Goal: Navigation & Orientation: Find specific page/section

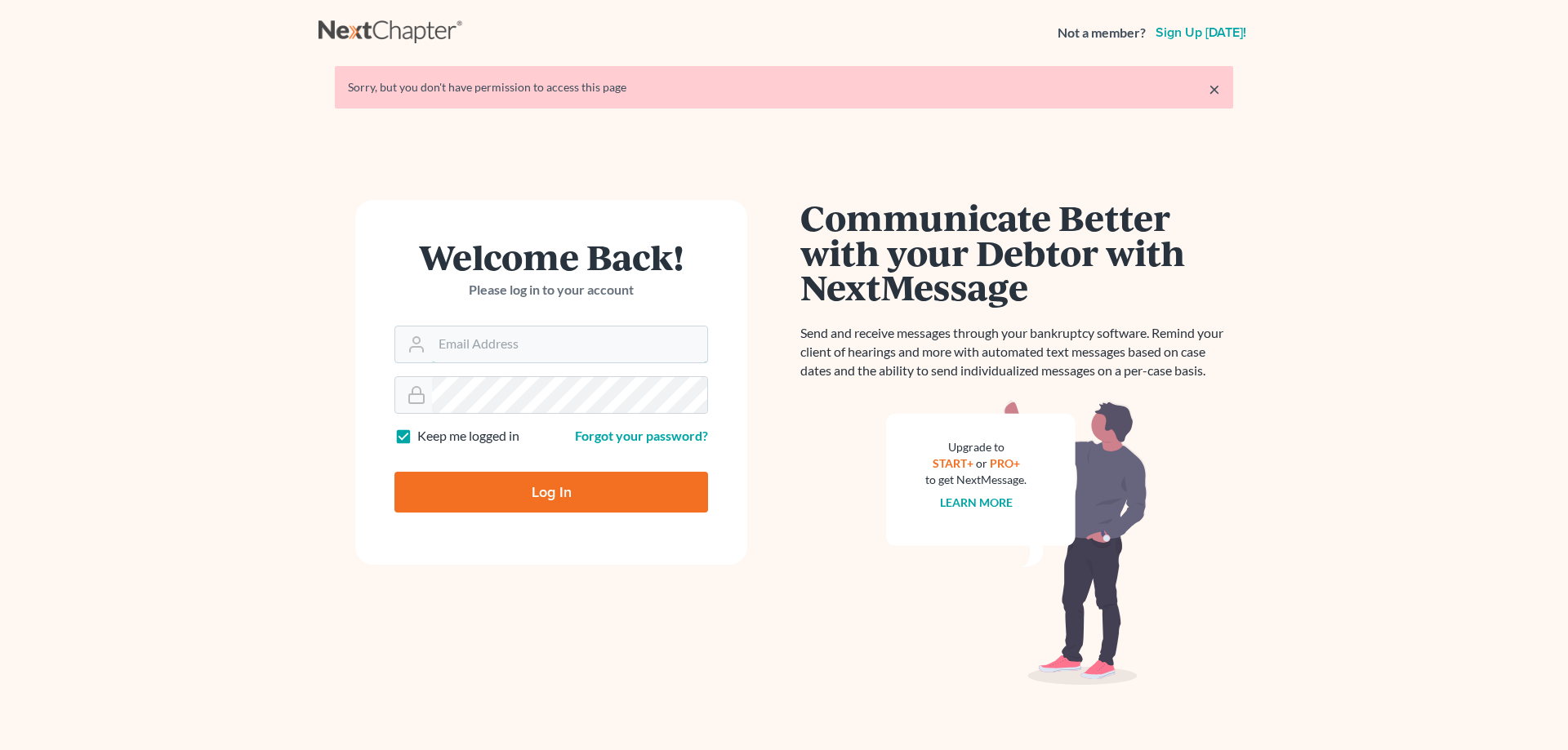
type input "[EMAIL_ADDRESS][DOMAIN_NAME]"
click at [555, 489] on input "Log In" at bounding box center [550, 492] width 314 height 41
type input "Thinking..."
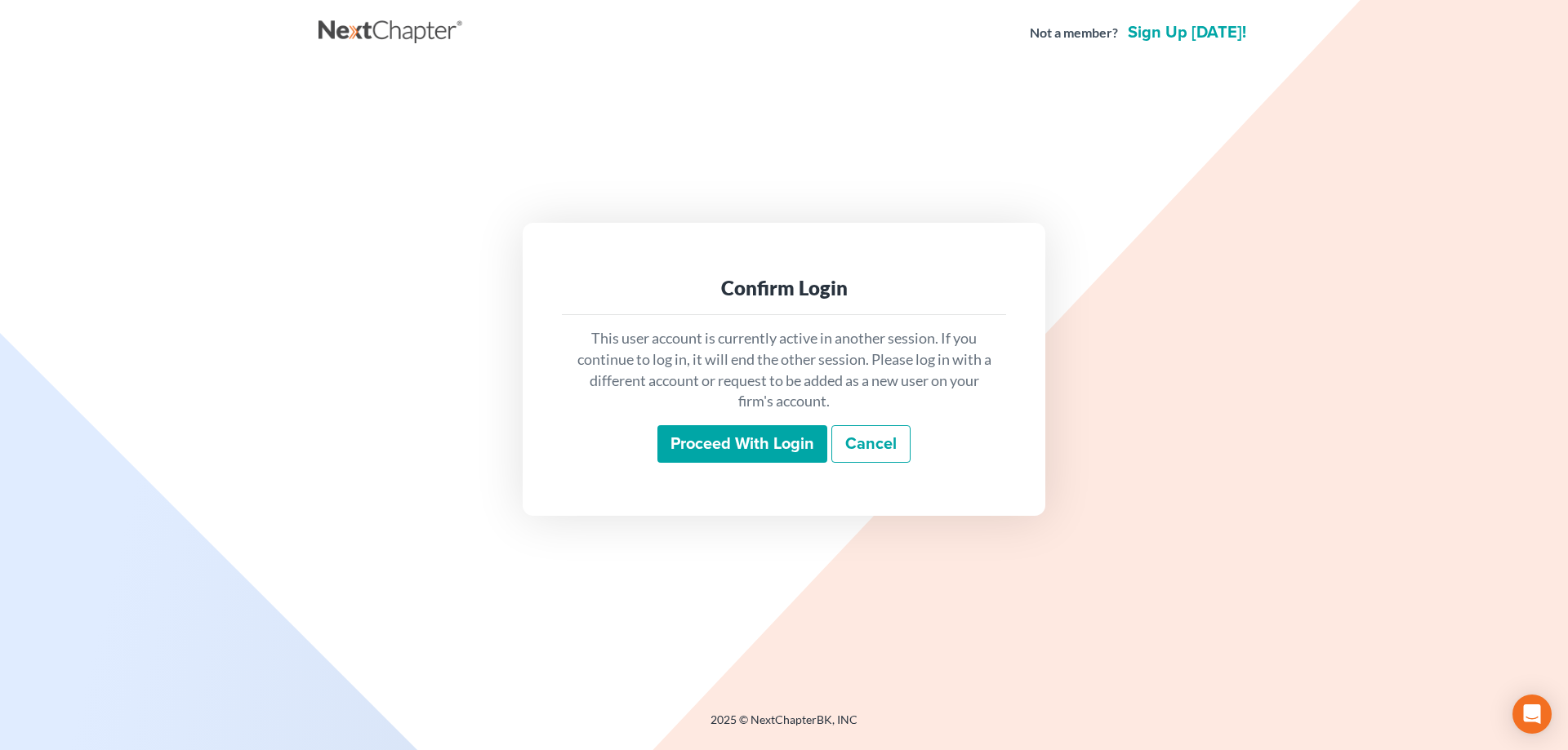
click at [775, 452] on input "Proceed with login" at bounding box center [742, 445] width 170 height 38
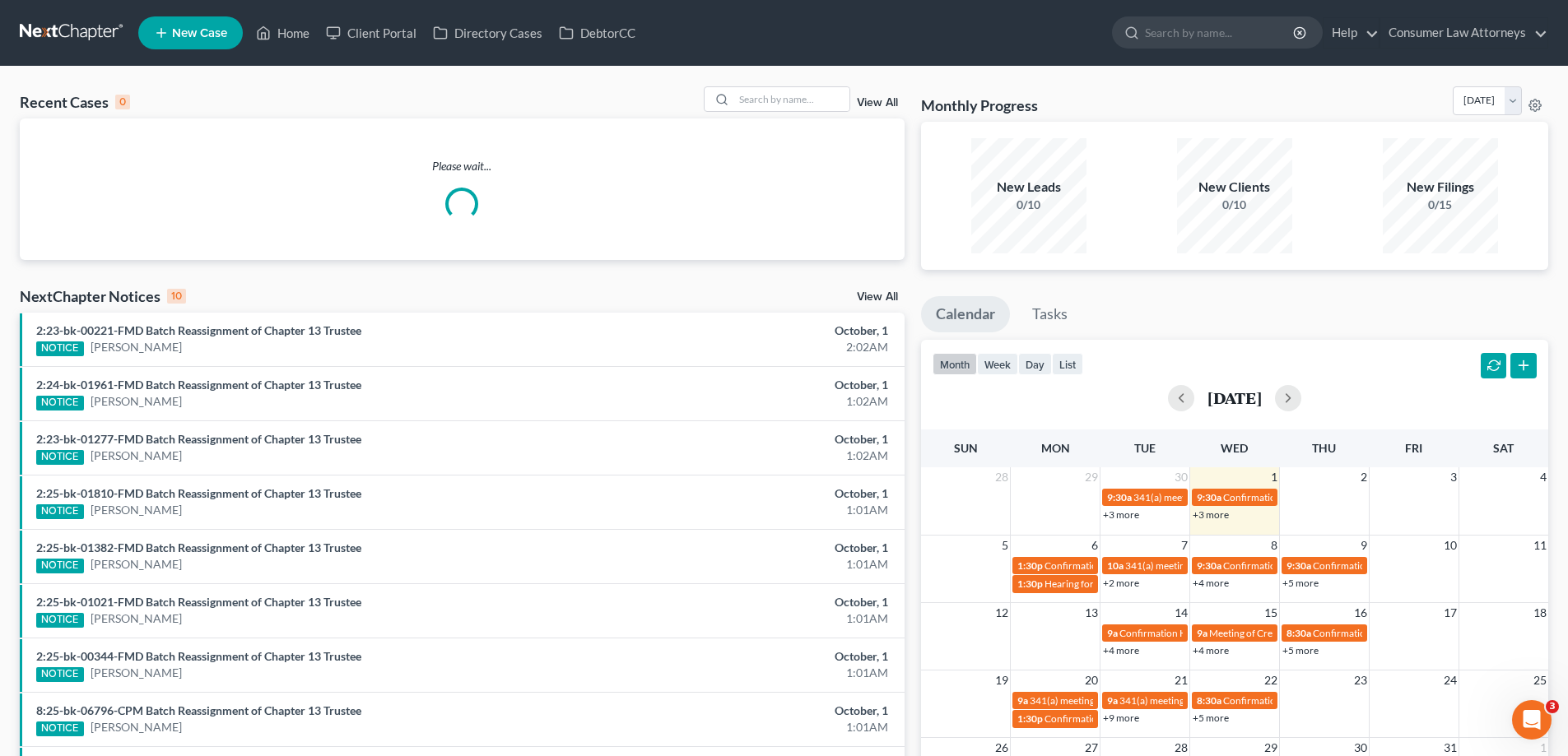
click at [1219, 518] on link "+3 more" at bounding box center [1211, 515] width 36 height 13
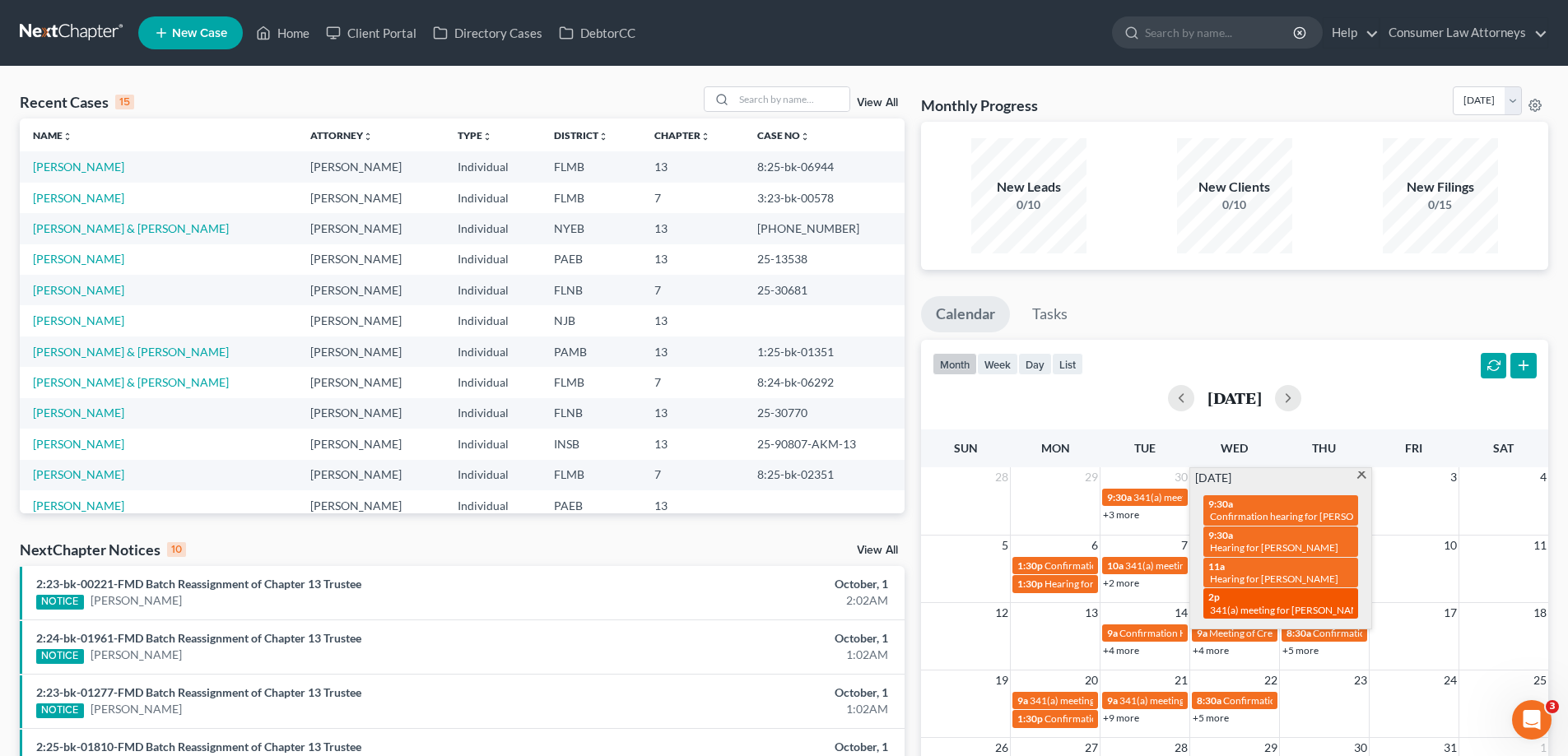
click at [1262, 591] on div "2p 341(a) meeting for [PERSON_NAME] & [PERSON_NAME]" at bounding box center [1281, 604] width 145 height 26
